Goal: Task Accomplishment & Management: Use online tool/utility

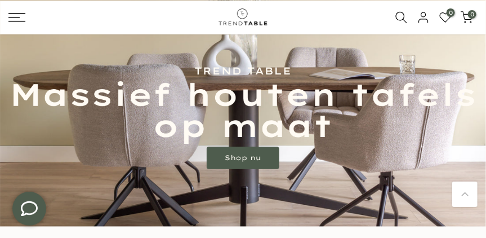
scroll to position [107, 0]
click at [247, 158] on link "Shop nu" at bounding box center [243, 157] width 73 height 23
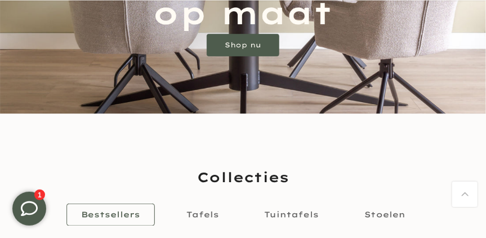
scroll to position [335, 0]
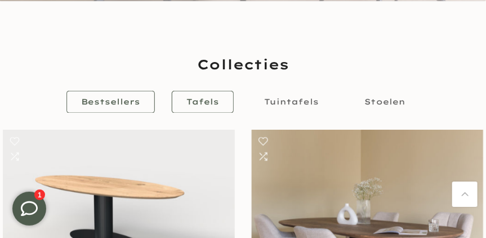
click at [206, 99] on span "Tafels" at bounding box center [202, 102] width 33 height 10
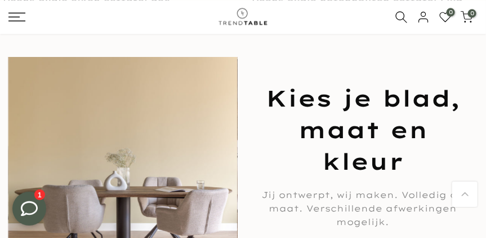
scroll to position [650, 0]
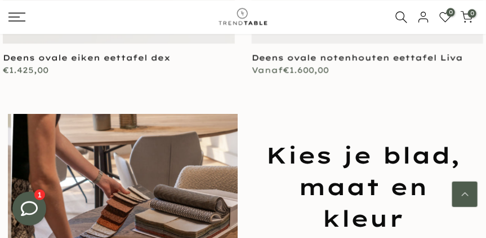
click at [466, 191] on link "Terug naar boven" at bounding box center [464, 193] width 25 height 25
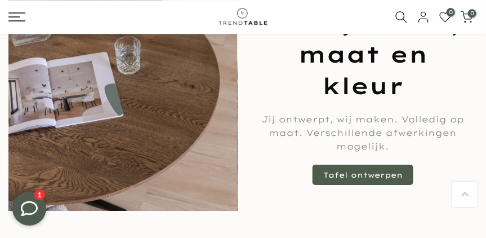
scroll to position [782, 0]
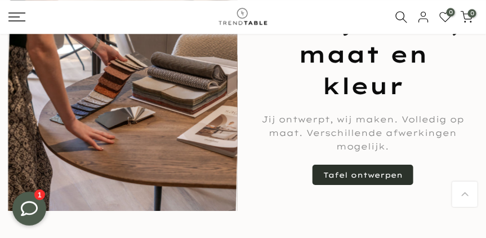
click at [350, 169] on link "Tafel ontwerpen" at bounding box center [362, 174] width 101 height 20
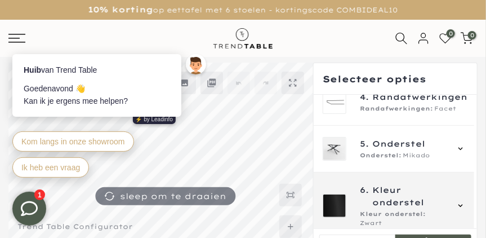
scroll to position [77, 0]
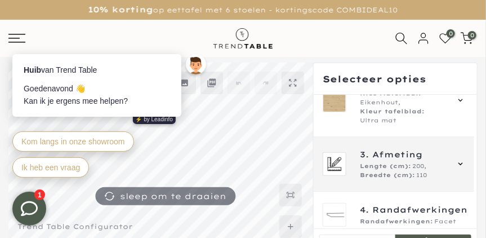
click at [458, 163] on icon at bounding box center [460, 163] width 9 height 9
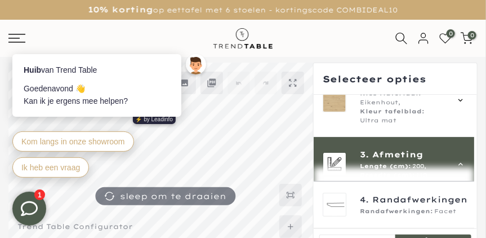
scroll to position [119, 0]
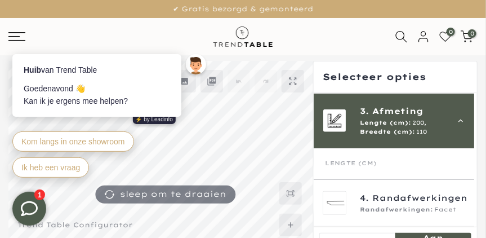
click at [460, 118] on icon at bounding box center [460, 120] width 9 height 9
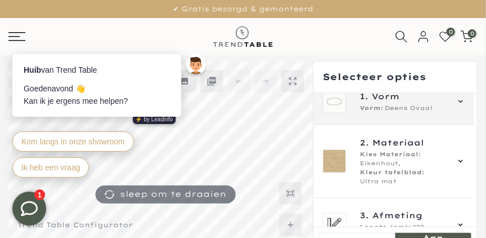
scroll to position [0, 0]
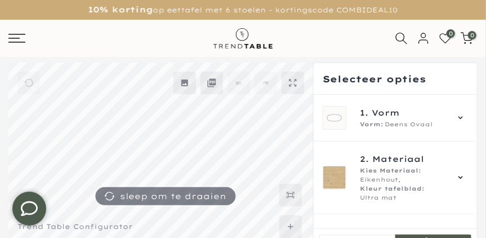
scroll to position [113, 0]
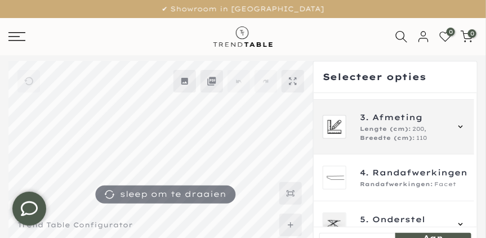
click at [458, 124] on icon at bounding box center [460, 126] width 9 height 9
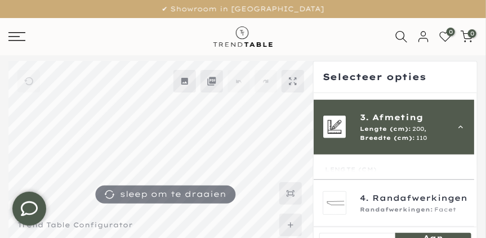
scroll to position [119, 0]
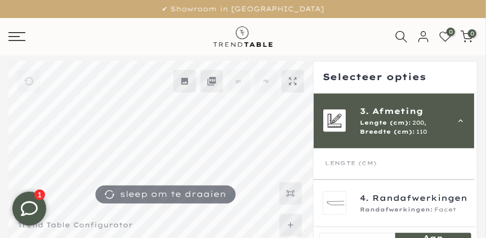
click at [424, 168] on div "Lengte (cm)" at bounding box center [394, 167] width 138 height 17
drag, startPoint x: 343, startPoint y: 158, endPoint x: 356, endPoint y: 159, distance: 12.4
click at [353, 159] on span "Lengte (cm)" at bounding box center [351, 163] width 52 height 8
drag, startPoint x: 356, startPoint y: 159, endPoint x: 378, endPoint y: 158, distance: 22.6
click at [378, 158] on mmq-components-mapper at bounding box center [394, 180] width 160 height 65
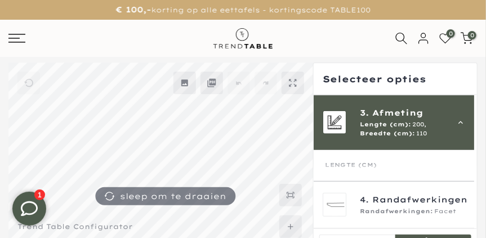
click at [380, 124] on span "Lengte (cm):" at bounding box center [385, 124] width 51 height 9
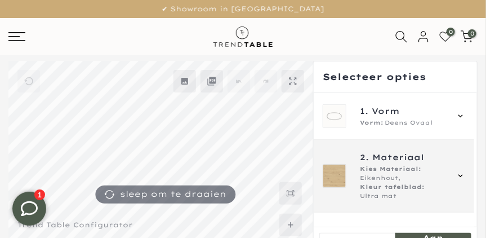
scroll to position [56, 0]
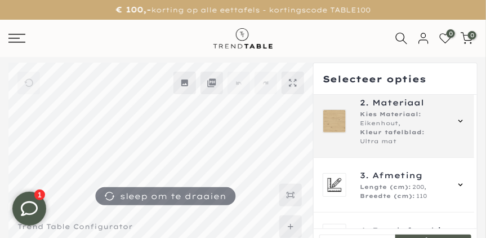
click at [460, 120] on icon at bounding box center [460, 121] width 9 height 9
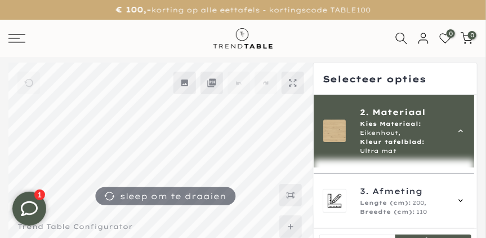
scroll to position [86, 0]
click at [382, 131] on span "Eikenhout," at bounding box center [380, 132] width 41 height 9
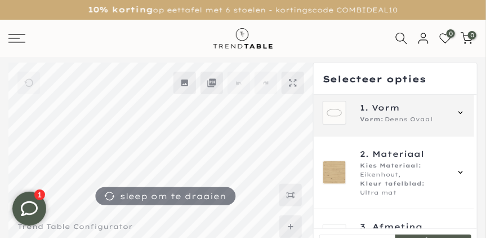
scroll to position [0, 0]
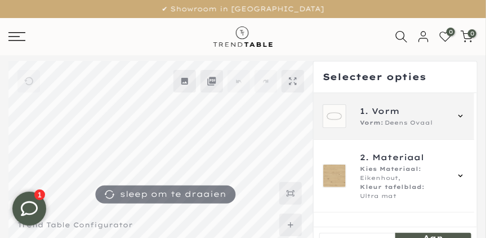
click at [460, 114] on icon at bounding box center [460, 115] width 9 height 9
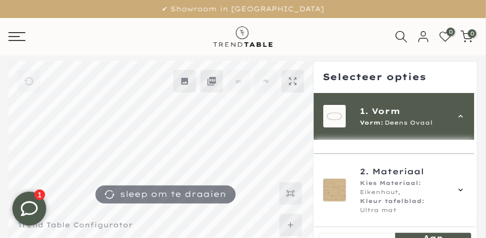
click at [460, 114] on icon at bounding box center [460, 115] width 9 height 9
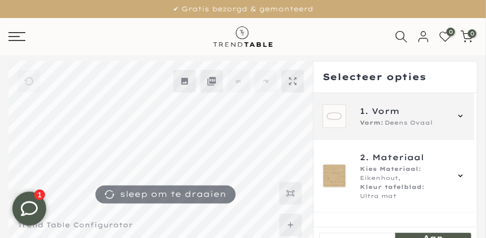
click at [460, 114] on icon at bounding box center [460, 115] width 9 height 9
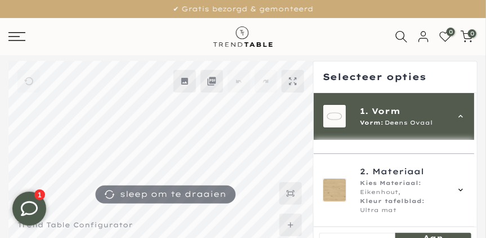
click at [460, 114] on icon at bounding box center [460, 115] width 9 height 9
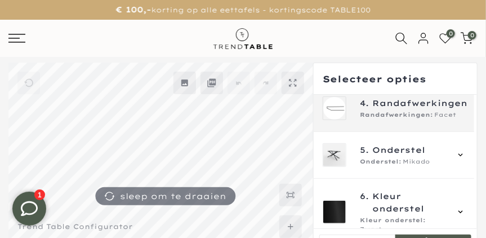
scroll to position [190, 0]
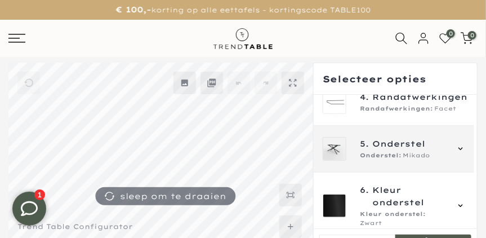
click at [459, 144] on icon at bounding box center [460, 148] width 9 height 9
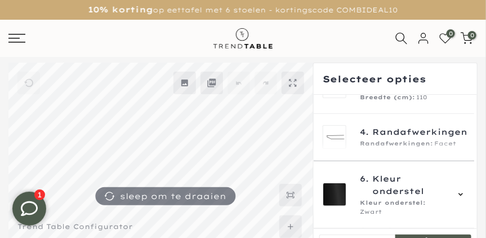
scroll to position [106, 0]
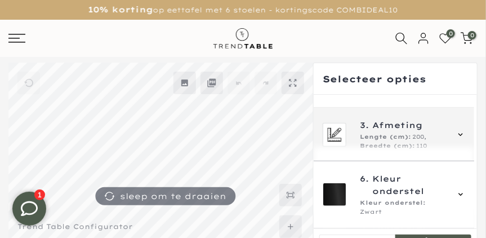
click at [364, 133] on span "Lengte (cm):" at bounding box center [385, 136] width 51 height 9
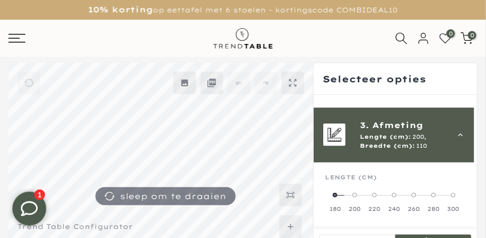
scroll to position [119, 0]
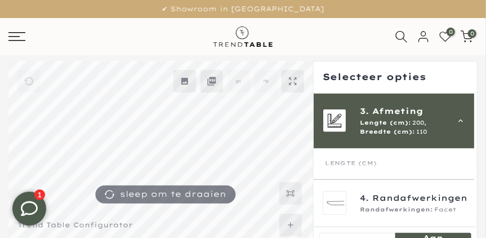
click at [347, 163] on span "Lengte (cm)" at bounding box center [351, 163] width 52 height 8
click at [332, 114] on img at bounding box center [334, 120] width 23 height 23
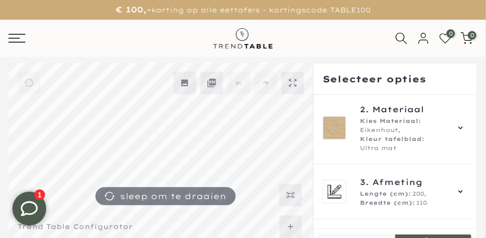
scroll to position [113, 0]
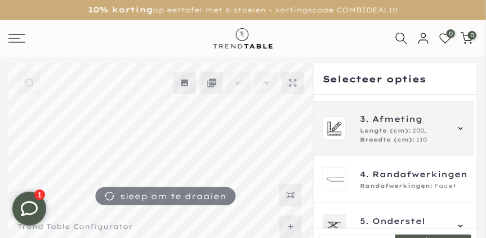
click at [347, 131] on div "3. Afmeting Lengte (cm): 200, Breedte (cm): 110" at bounding box center [394, 129] width 142 height 32
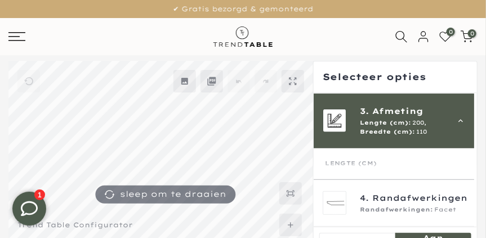
scroll to position [175, 0]
